Goal: Complete application form: Complete application form

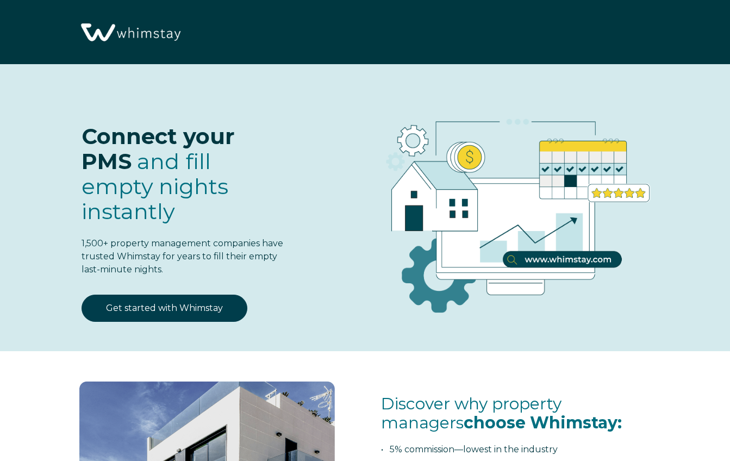
select select "US"
select select "Standard"
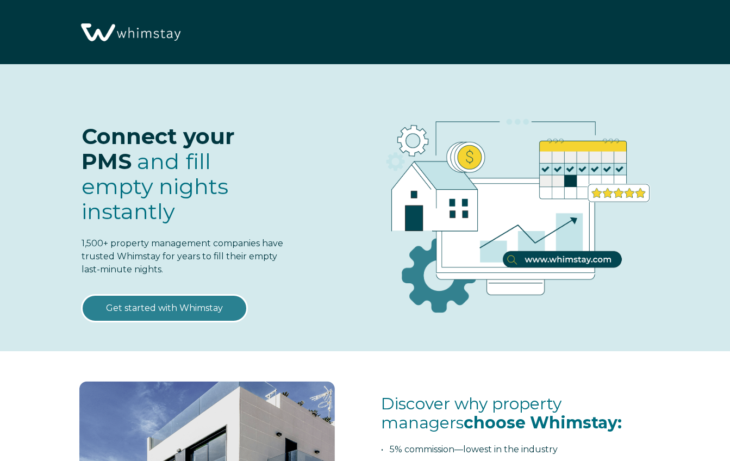
click at [173, 313] on link "Get started with Whimstay" at bounding box center [165, 308] width 166 height 27
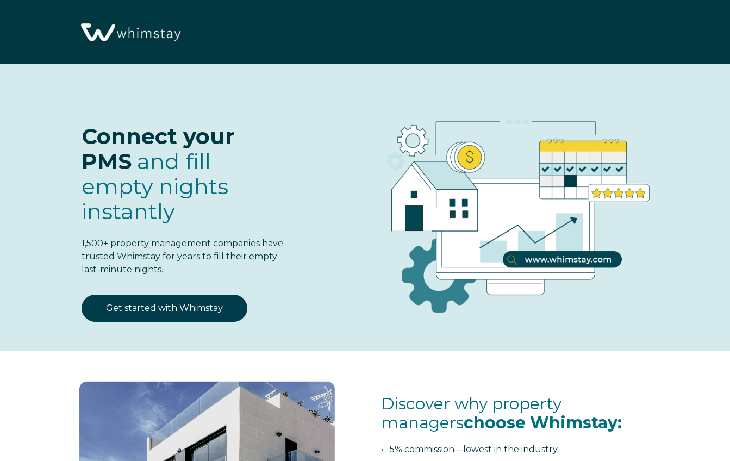
select select "US"
select select "Standard"
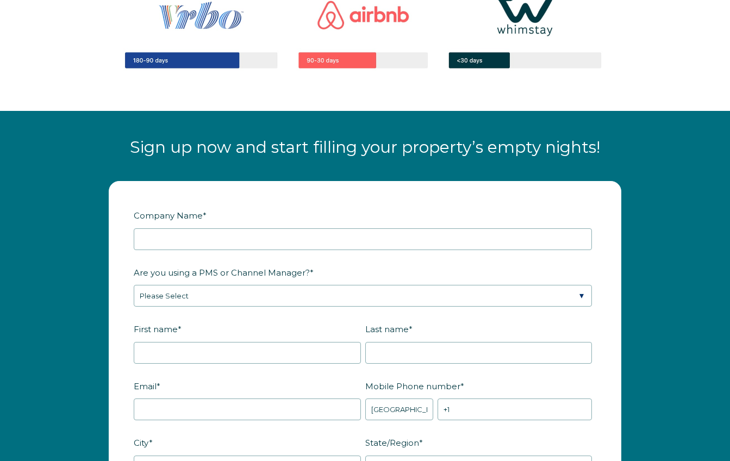
scroll to position [1192, 0]
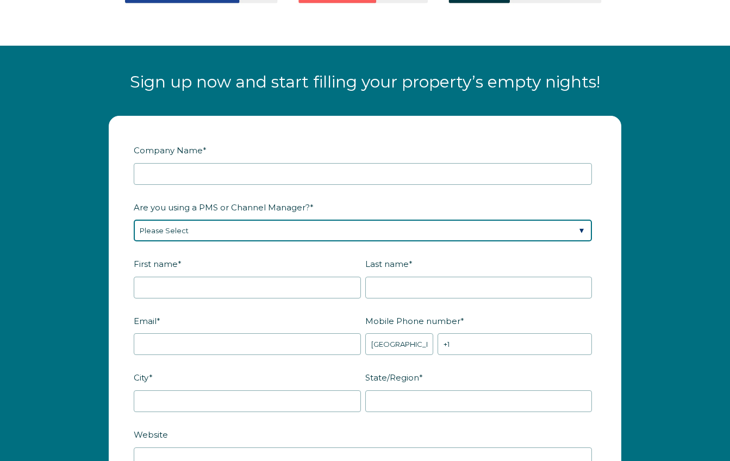
click at [231, 238] on select "Please Select Barefoot BookingPal Boost Brightside CiiRUS Escapia Guesty Hostaw…" at bounding box center [363, 231] width 458 height 22
select select "Not Listed"
click at [134, 225] on select "Please Select Barefoot BookingPal Boost Brightside CiiRUS Escapia Guesty Hostaw…" at bounding box center [363, 231] width 458 height 22
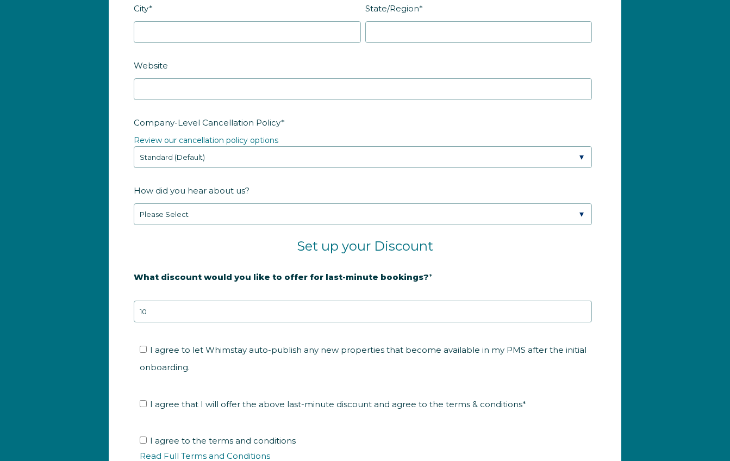
scroll to position [1565, 0]
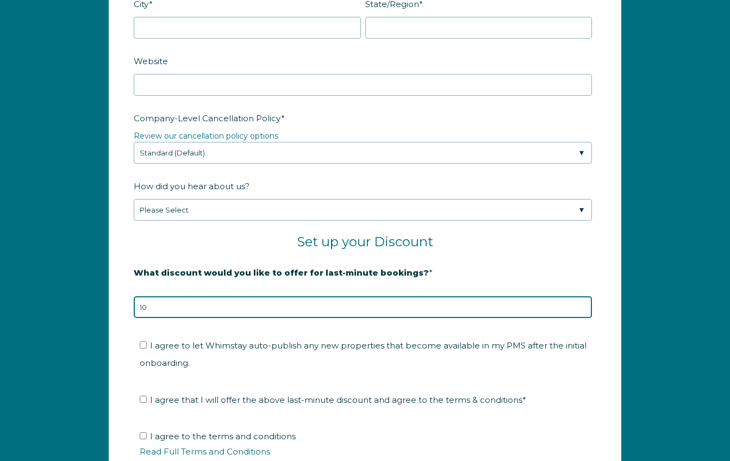
click at [260, 313] on input "10" at bounding box center [363, 307] width 458 height 22
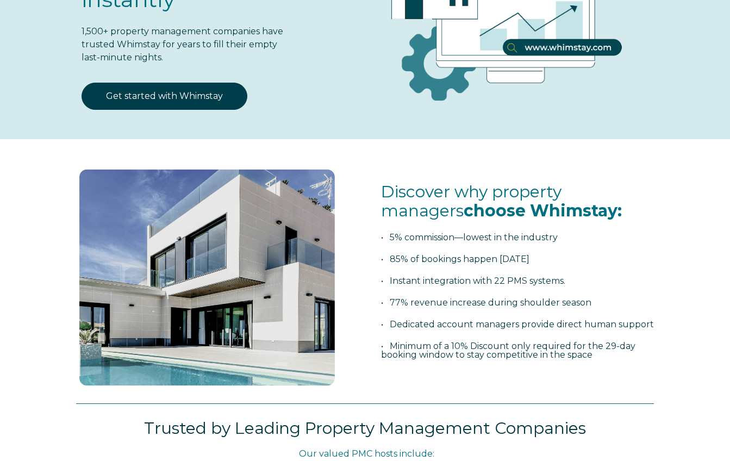
scroll to position [0, 0]
